Goal: Task Accomplishment & Management: Complete application form

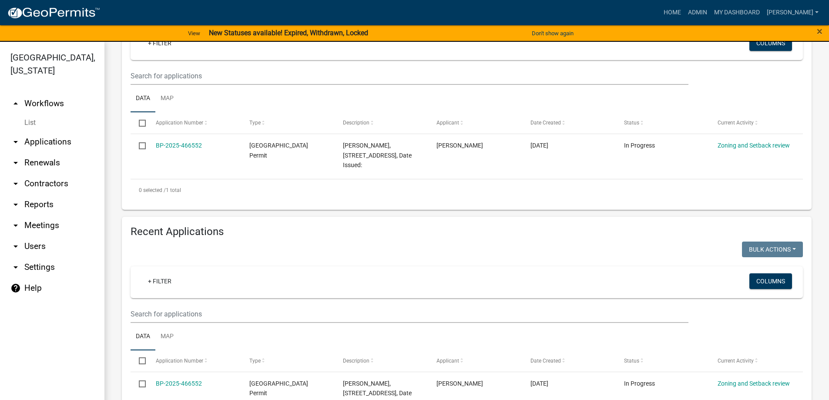
scroll to position [174, 0]
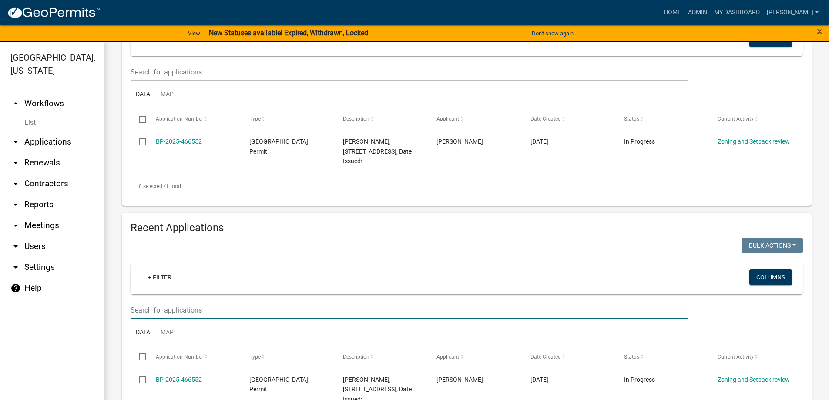
click at [164, 81] on input "text" at bounding box center [409, 72] width 558 height 18
type input "3249"
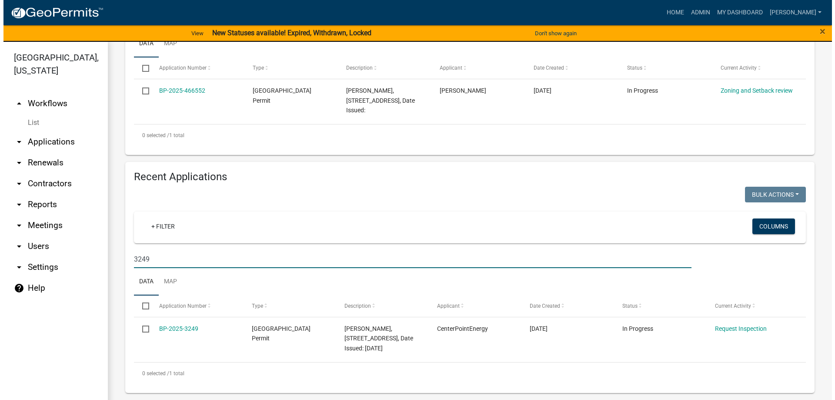
scroll to position [225, 0]
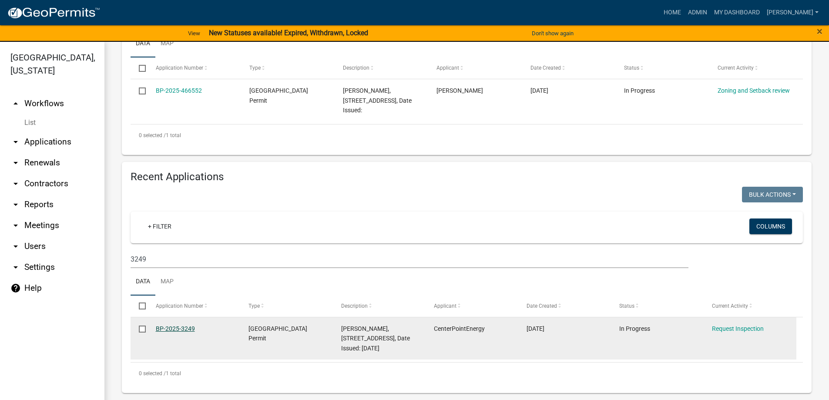
click at [174, 331] on link "BP-2025-3249" at bounding box center [175, 328] width 39 height 7
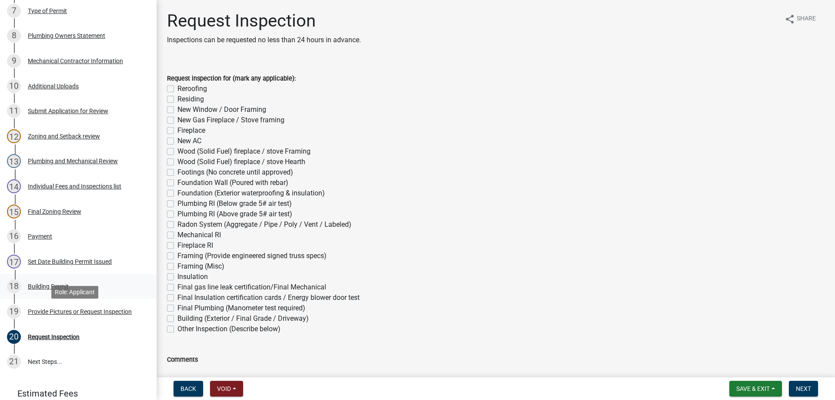
scroll to position [386, 0]
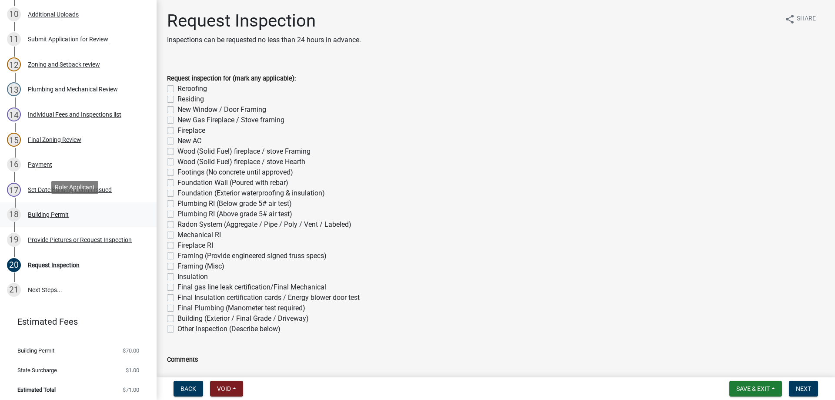
click at [37, 211] on div "Building Permit" at bounding box center [48, 214] width 41 height 6
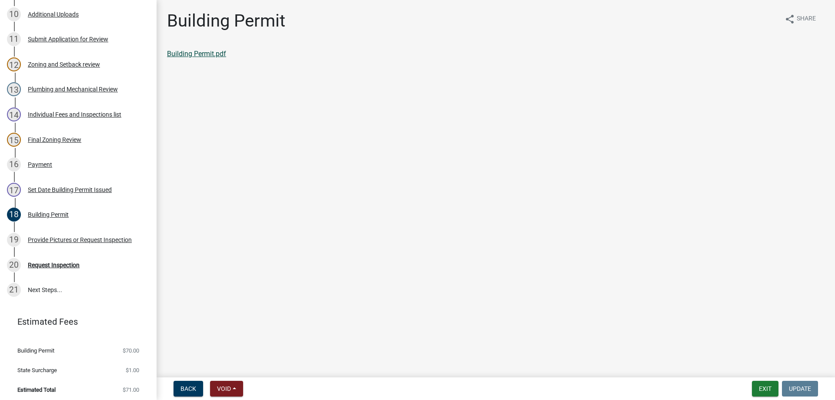
click at [204, 52] on link "Building Permit.pdf" at bounding box center [196, 54] width 59 height 8
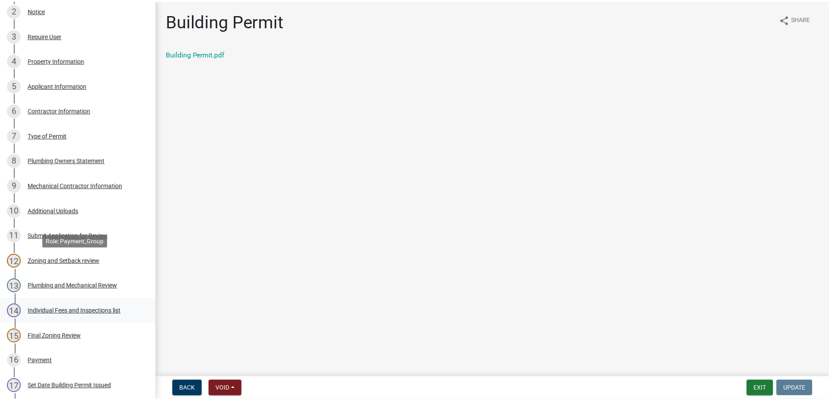
scroll to position [0, 0]
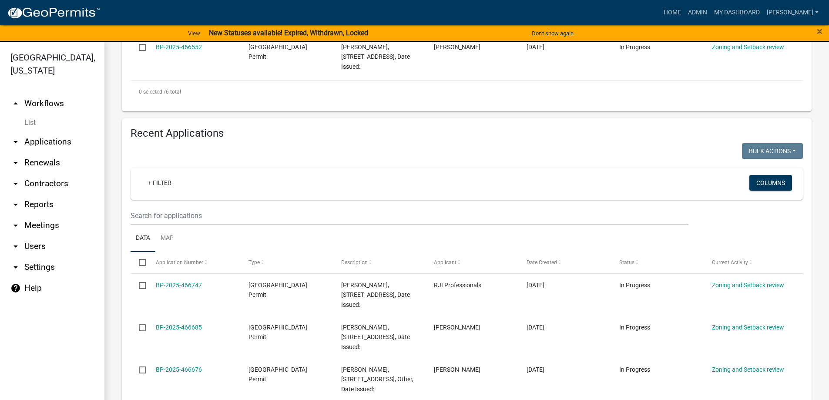
scroll to position [609, 0]
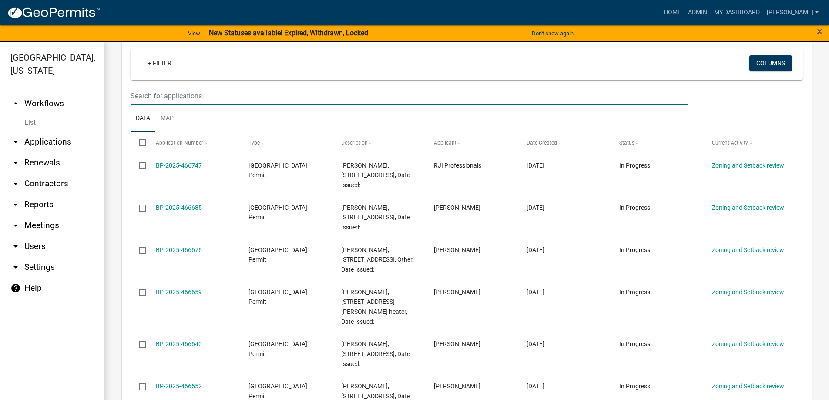
click at [154, 89] on input "text" at bounding box center [409, 96] width 558 height 18
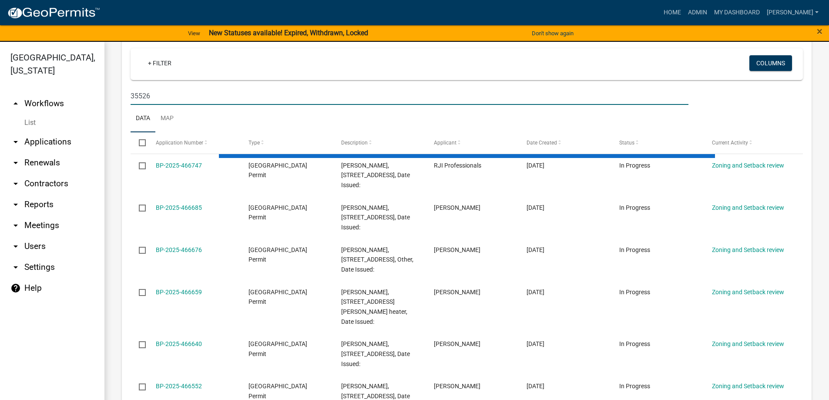
type input "35526"
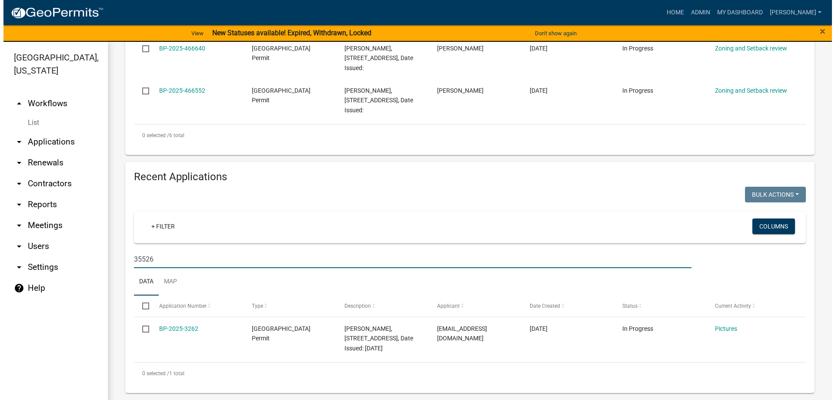
scroll to position [436, 0]
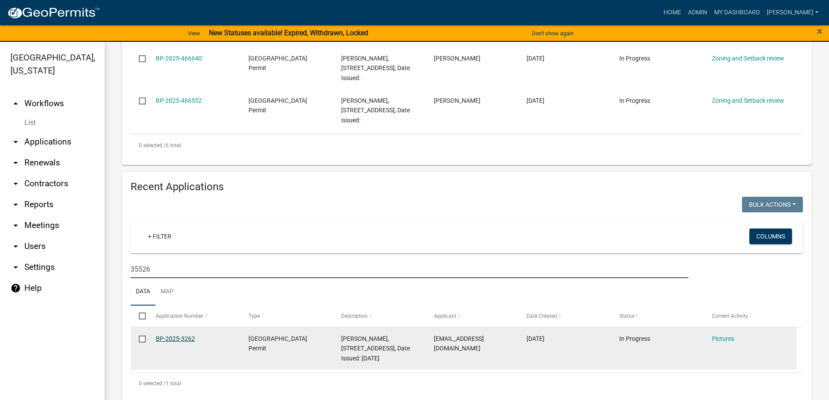
click at [174, 335] on link "BP-2025-3262" at bounding box center [175, 338] width 39 height 7
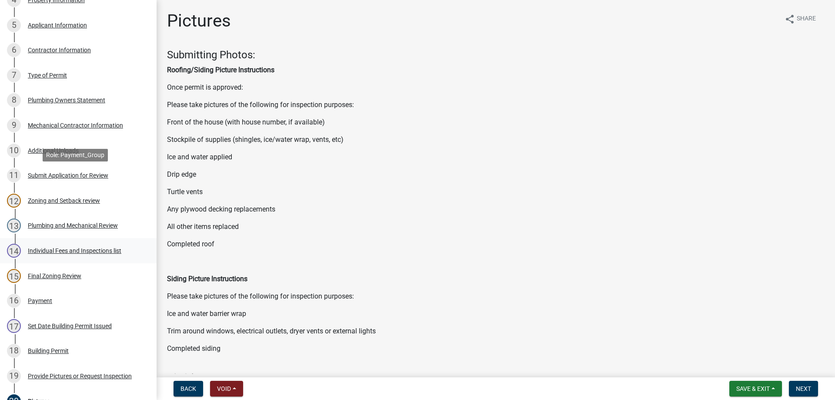
scroll to position [391, 0]
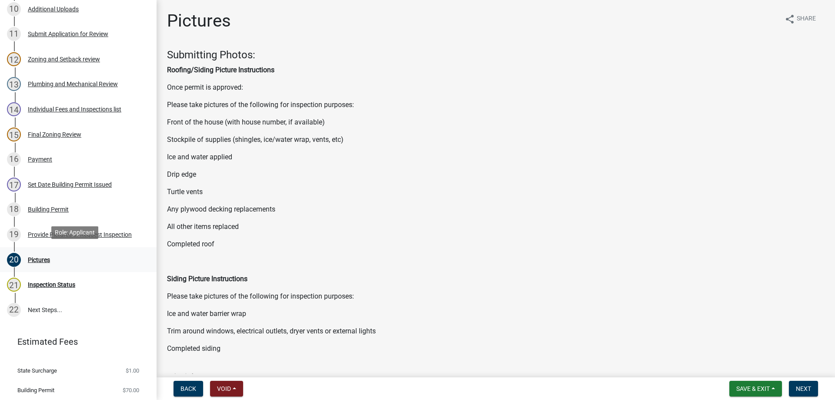
click at [37, 257] on div "Pictures" at bounding box center [39, 260] width 22 height 6
click at [43, 231] on div "Provide Pictures or Request Inspection" at bounding box center [80, 234] width 104 height 6
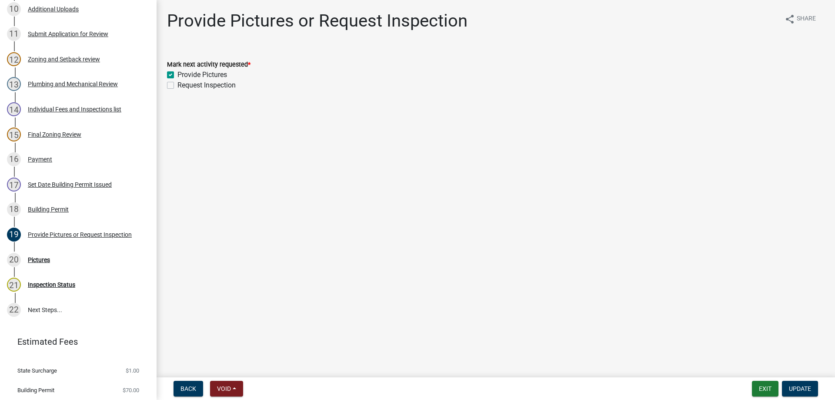
click at [177, 77] on label "Provide Pictures" at bounding box center [202, 75] width 50 height 10
click at [177, 75] on input "Provide Pictures" at bounding box center [180, 73] width 6 height 6
checkbox input "false"
click at [177, 86] on label "Request Inspection" at bounding box center [206, 85] width 58 height 10
click at [177, 86] on input "Request Inspection" at bounding box center [180, 83] width 6 height 6
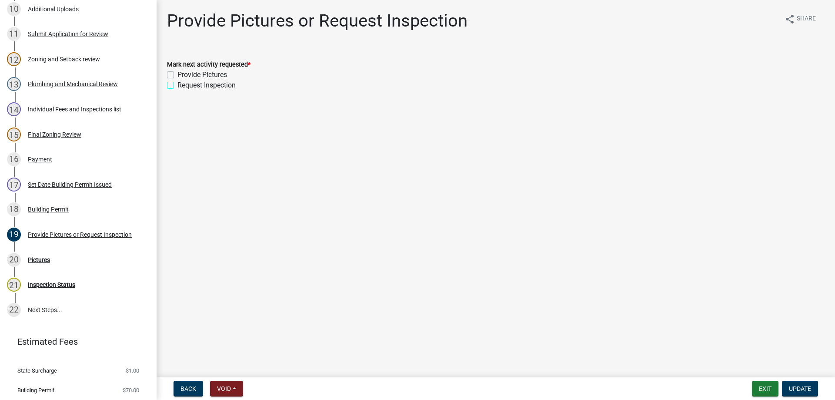
checkbox input "true"
checkbox input "false"
checkbox input "true"
click at [803, 388] on span "Update" at bounding box center [800, 388] width 22 height 7
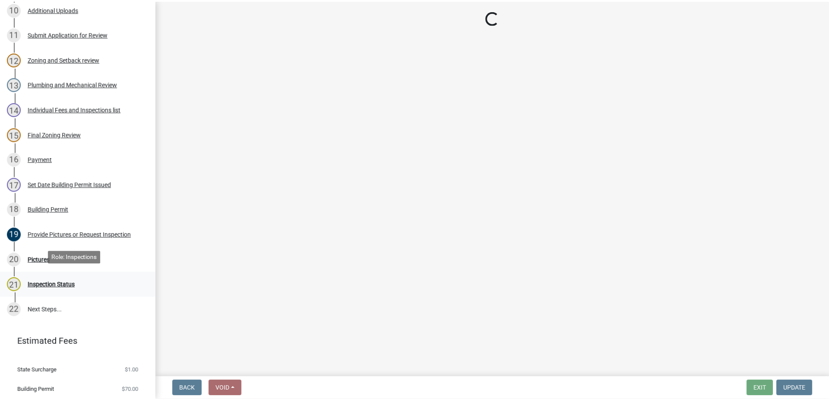
scroll to position [366, 0]
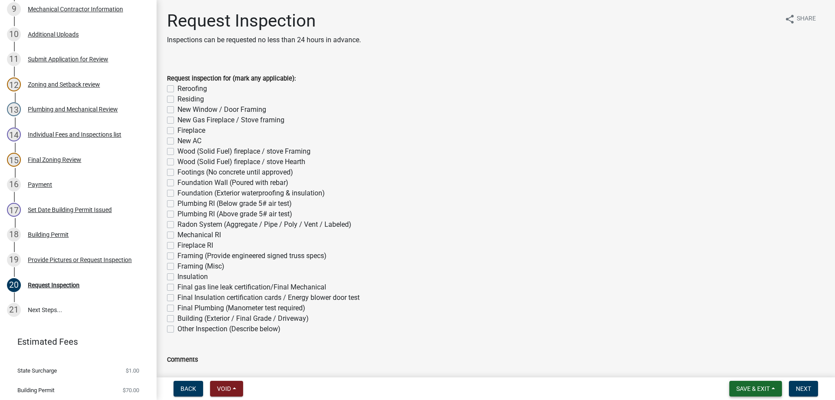
click at [770, 386] on button "Save & Exit" at bounding box center [755, 389] width 53 height 16
click at [735, 365] on button "Save & Exit" at bounding box center [748, 365] width 70 height 21
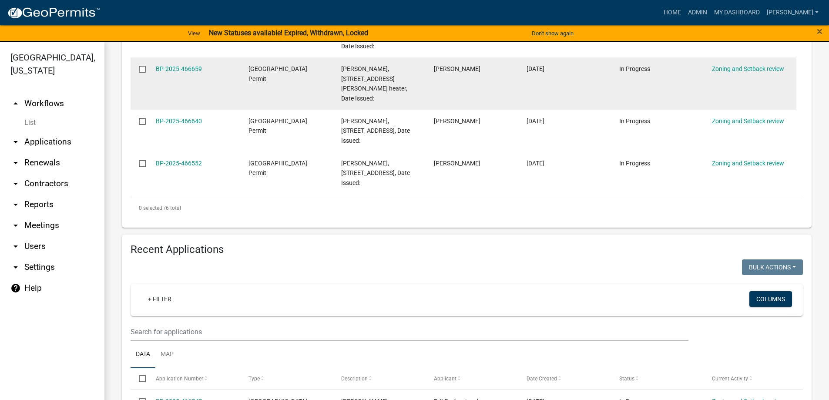
scroll to position [478, 0]
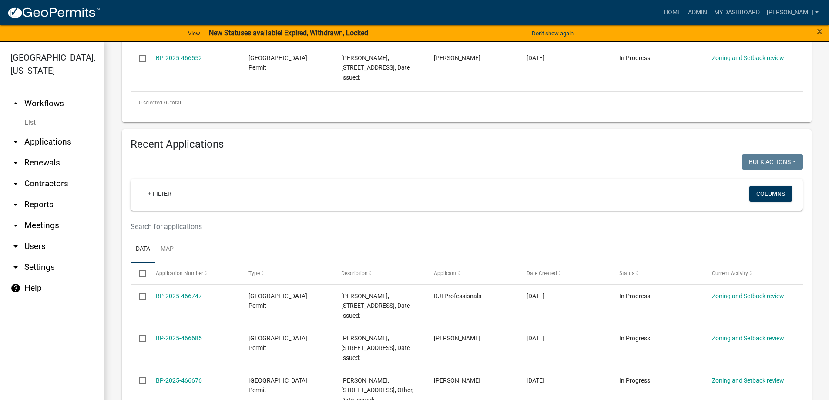
type input "35526"
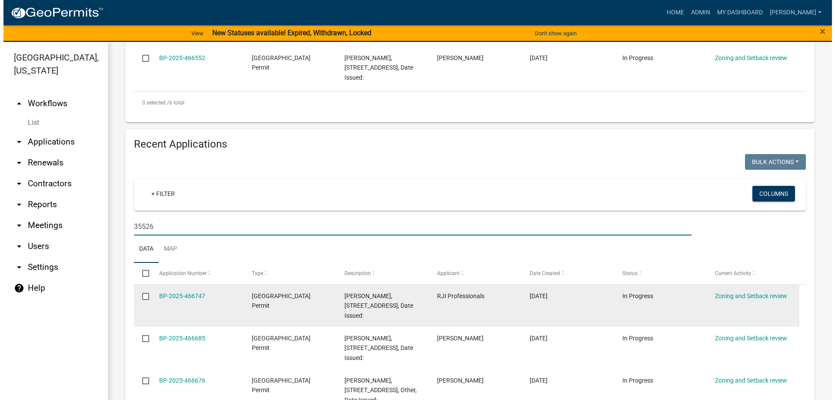
scroll to position [436, 0]
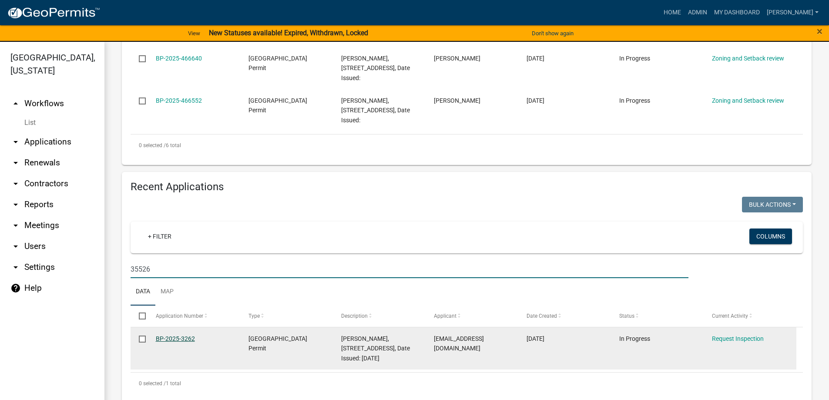
click at [184, 335] on link "BP-2025-3262" at bounding box center [175, 338] width 39 height 7
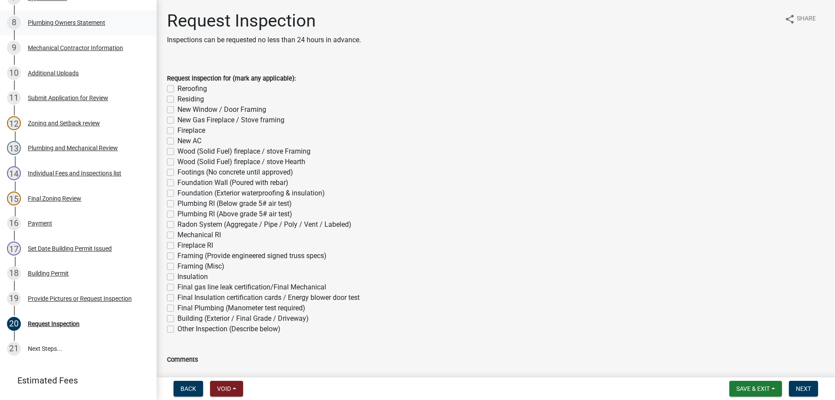
scroll to position [348, 0]
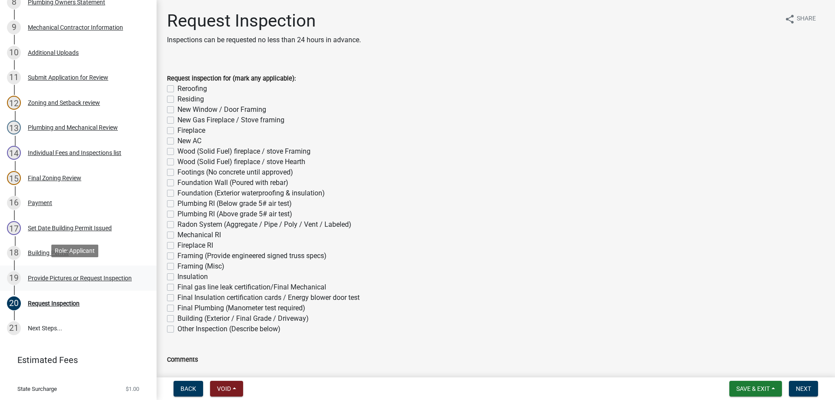
click at [45, 275] on div "Provide Pictures or Request Inspection" at bounding box center [80, 278] width 104 height 6
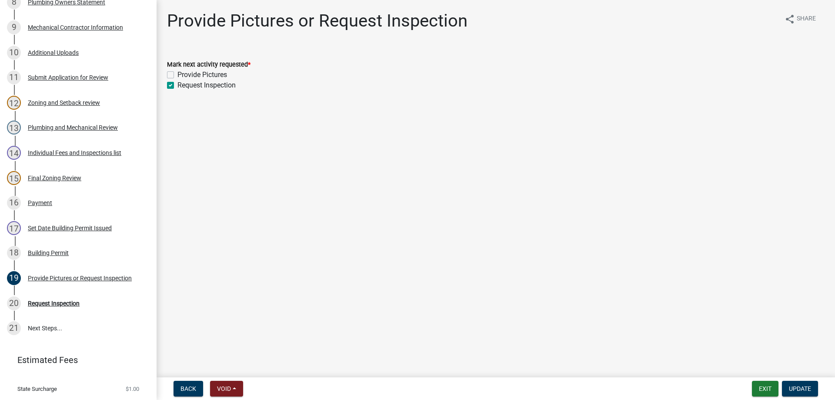
click at [174, 74] on div "Provide Pictures" at bounding box center [496, 75] width 658 height 10
click at [177, 73] on label "Provide Pictures" at bounding box center [202, 75] width 50 height 10
click at [177, 73] on input "Provide Pictures" at bounding box center [180, 73] width 6 height 6
checkbox input "true"
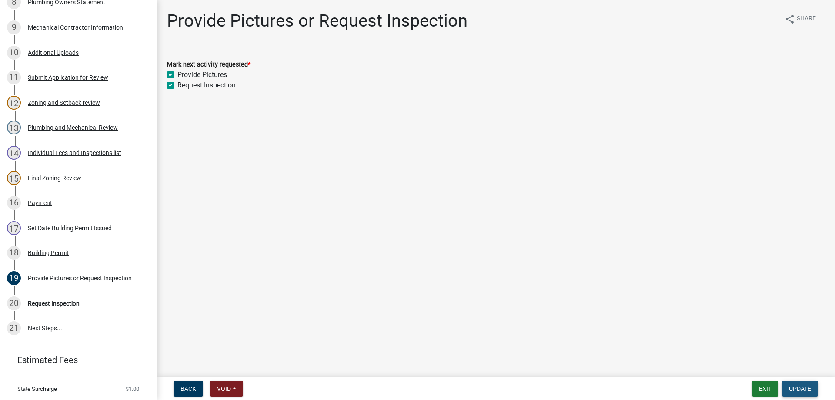
click at [799, 387] on span "Update" at bounding box center [800, 388] width 22 height 7
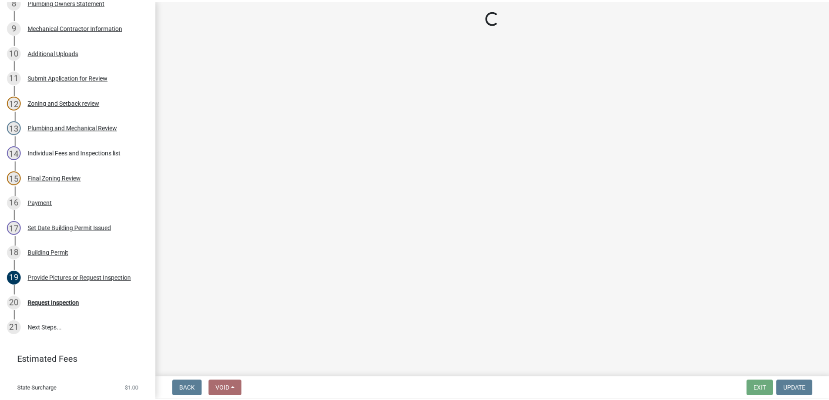
scroll to position [398, 0]
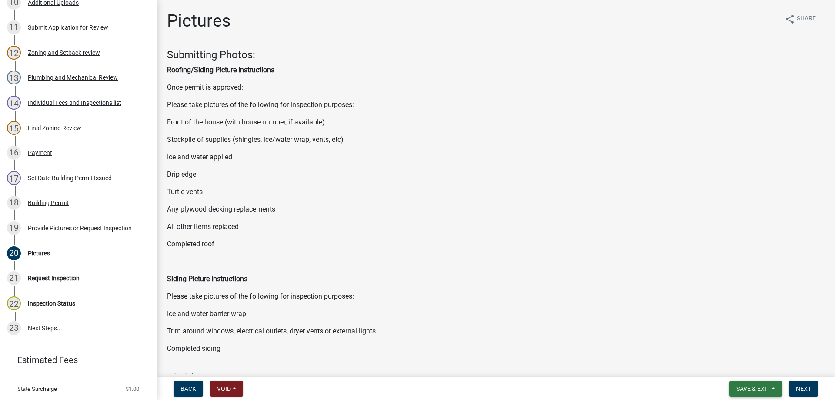
click at [764, 389] on span "Save & Exit" at bounding box center [752, 388] width 33 height 7
click at [727, 367] on button "Save & Exit" at bounding box center [748, 365] width 70 height 21
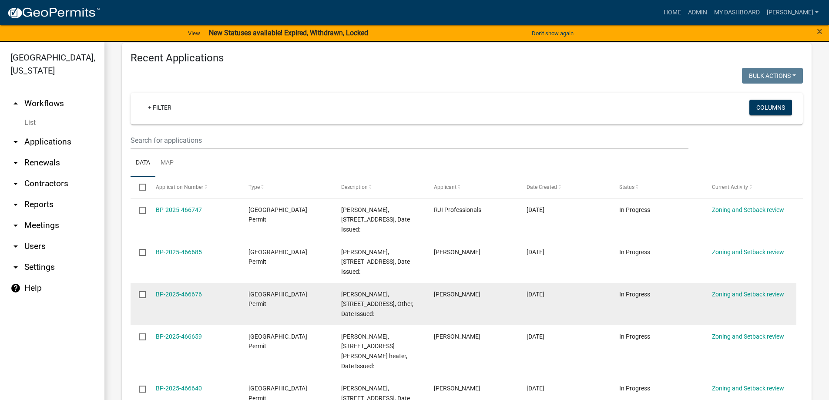
scroll to position [565, 0]
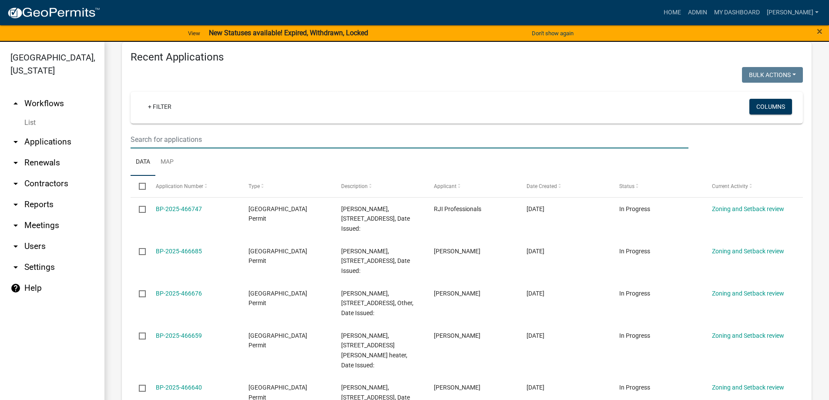
type input "35526"
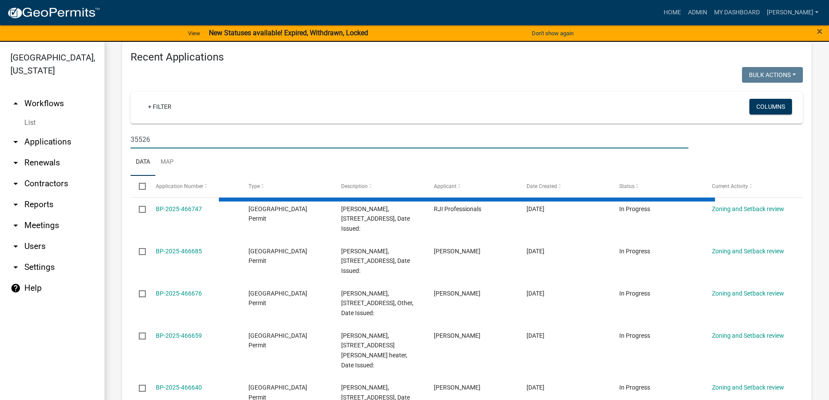
scroll to position [436, 0]
